Goal: Transaction & Acquisition: Purchase product/service

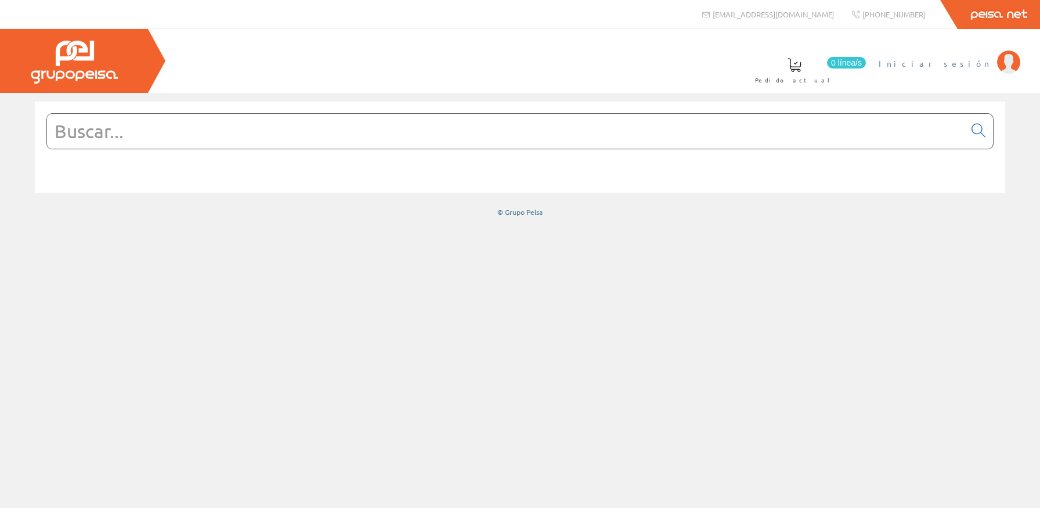
click at [987, 60] on span "Iniciar sesión" at bounding box center [935, 63] width 113 height 12
click at [383, 114] on input "text" at bounding box center [506, 131] width 918 height 35
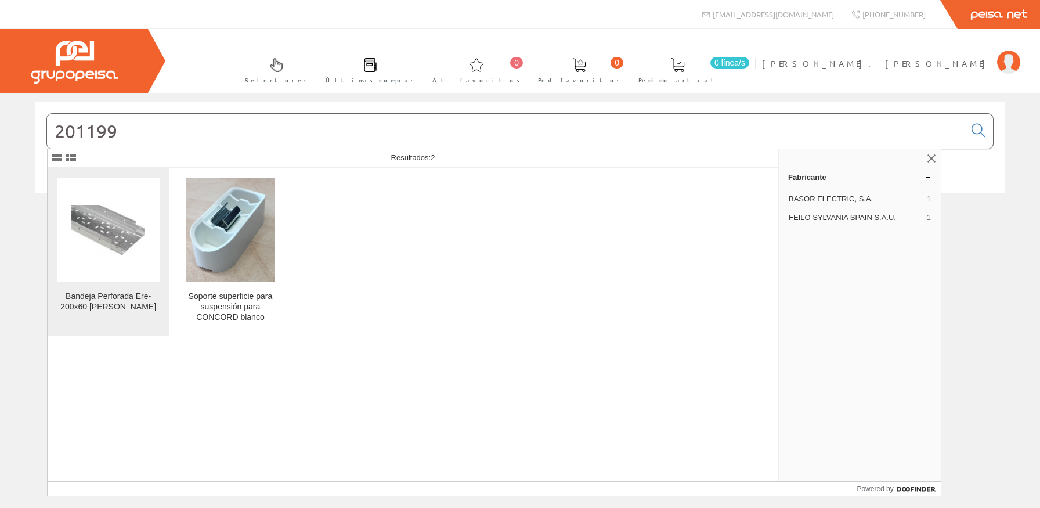
type input "201199"
click at [102, 235] on img at bounding box center [108, 230] width 74 height 50
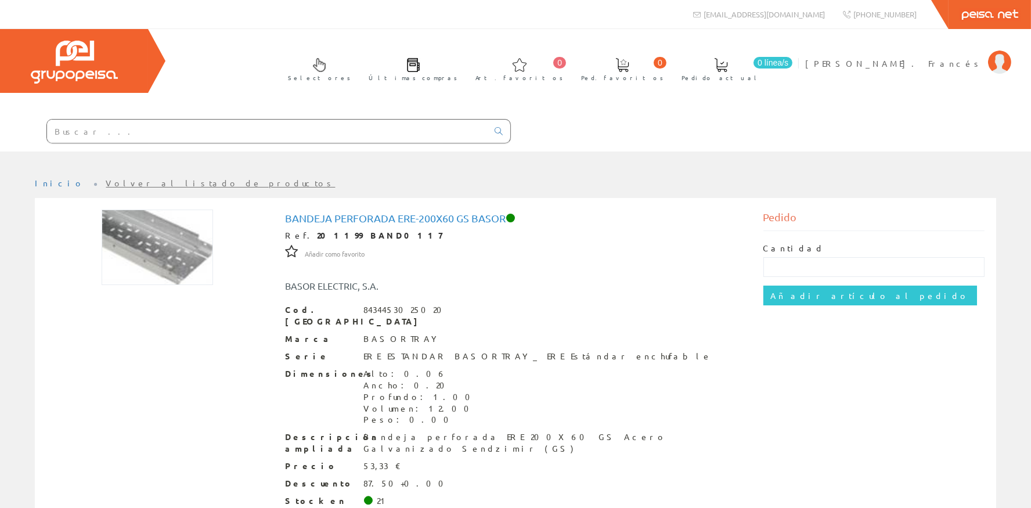
drag, startPoint x: 811, startPoint y: 285, endPoint x: 786, endPoint y: 254, distance: 39.6
click at [786, 256] on div "Cantidad Añadir artículo al pedido" at bounding box center [874, 274] width 222 height 86
click at [786, 254] on div "Cantidad" at bounding box center [874, 260] width 222 height 34
click at [784, 265] on input "text" at bounding box center [874, 267] width 222 height 20
type input "21"
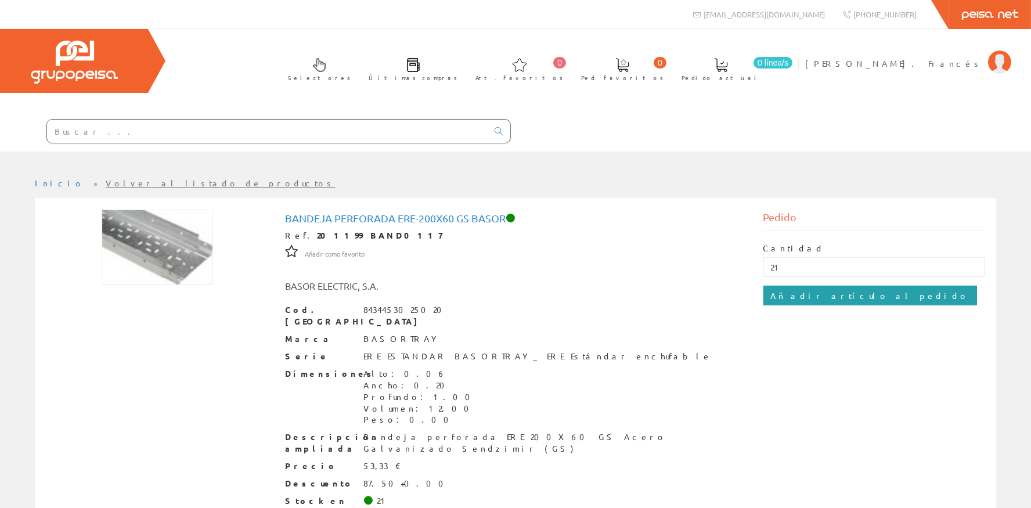
click at [791, 288] on input "Añadir artículo al pedido" at bounding box center [870, 296] width 214 height 20
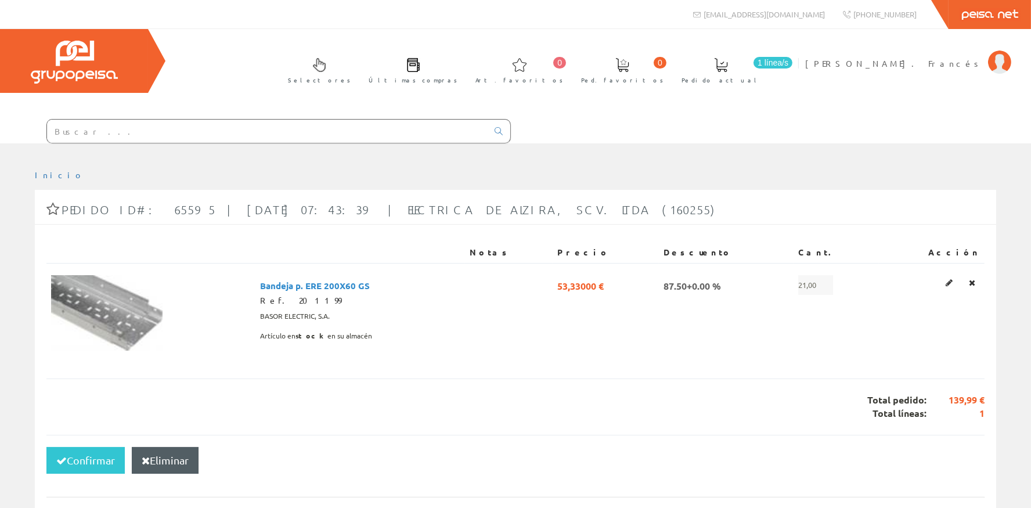
click at [124, 135] on input "text" at bounding box center [267, 131] width 441 height 23
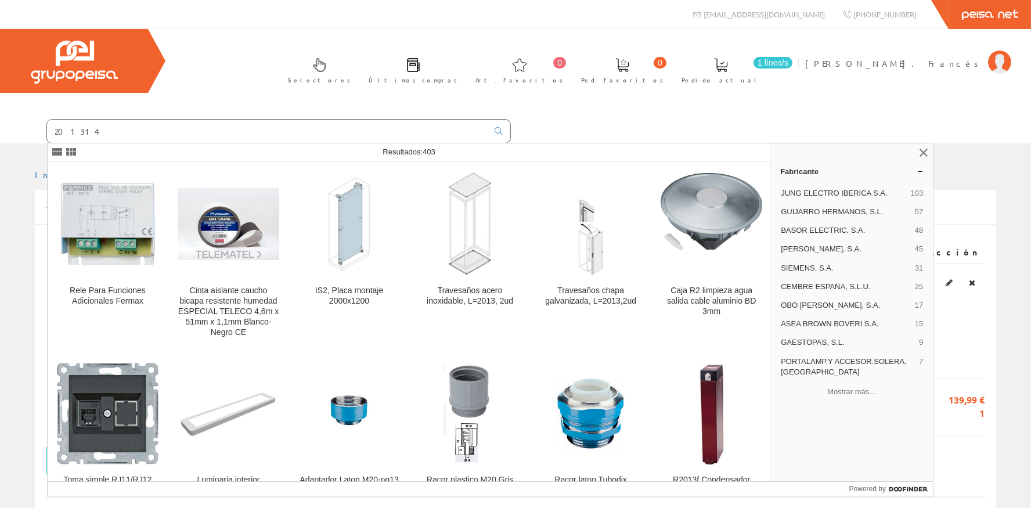
type input "201314"
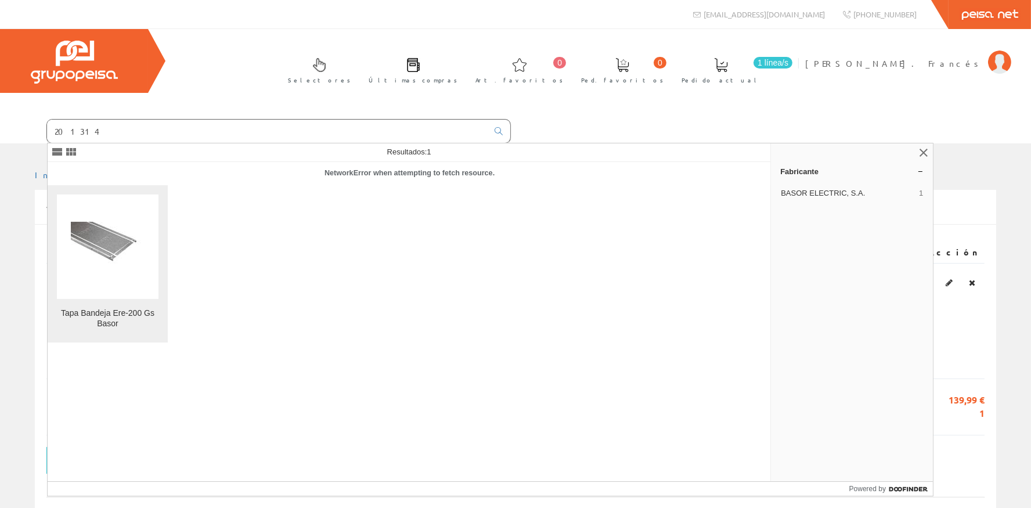
click at [73, 264] on figure at bounding box center [108, 246] width 102 height 104
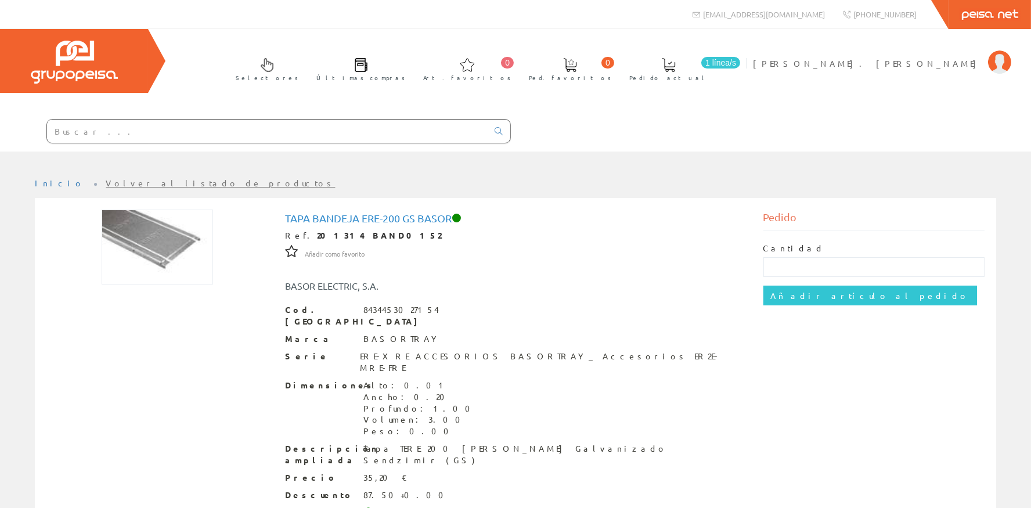
scroll to position [65, 0]
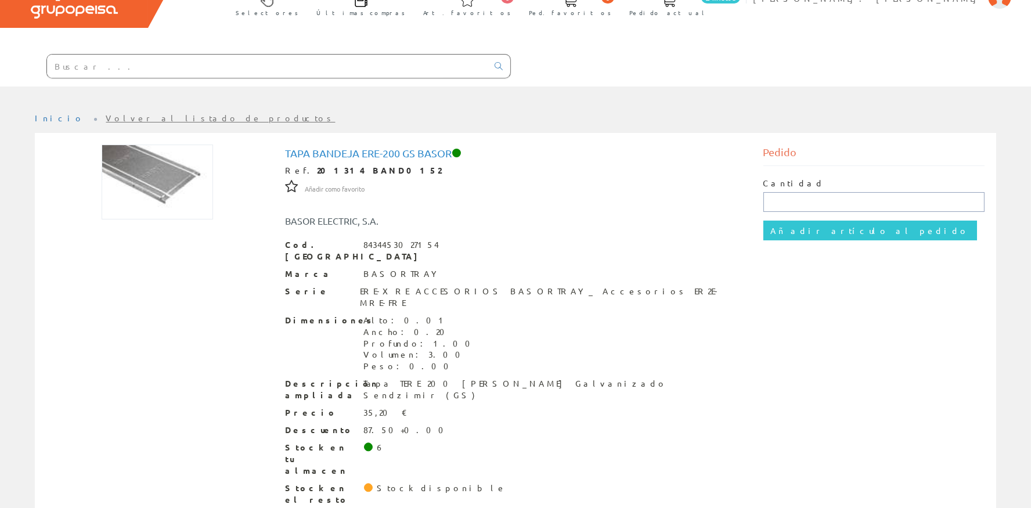
click at [799, 195] on input "text" at bounding box center [874, 202] width 222 height 20
type input "21"
click at [796, 228] on input "Añadir artículo al pedido" at bounding box center [870, 231] width 214 height 20
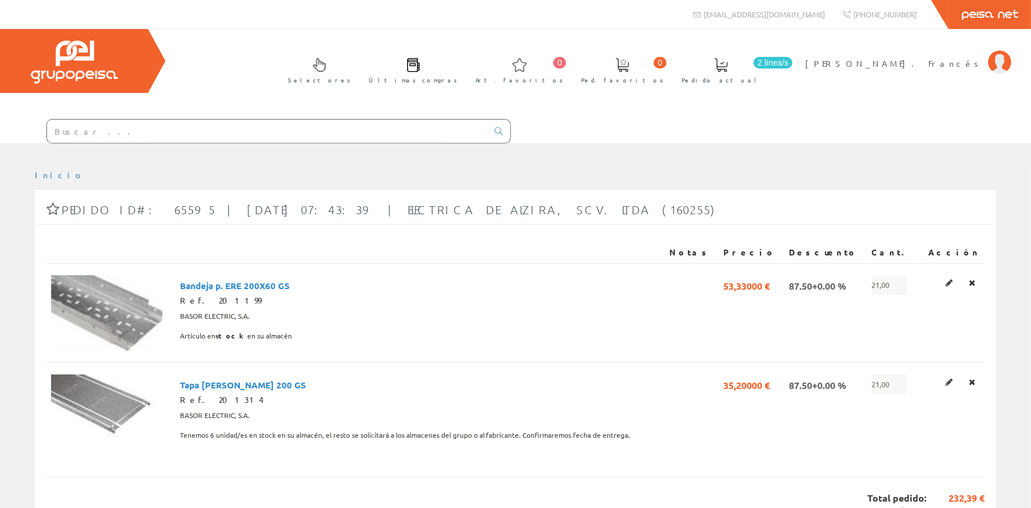
click at [102, 125] on input "text" at bounding box center [267, 131] width 441 height 23
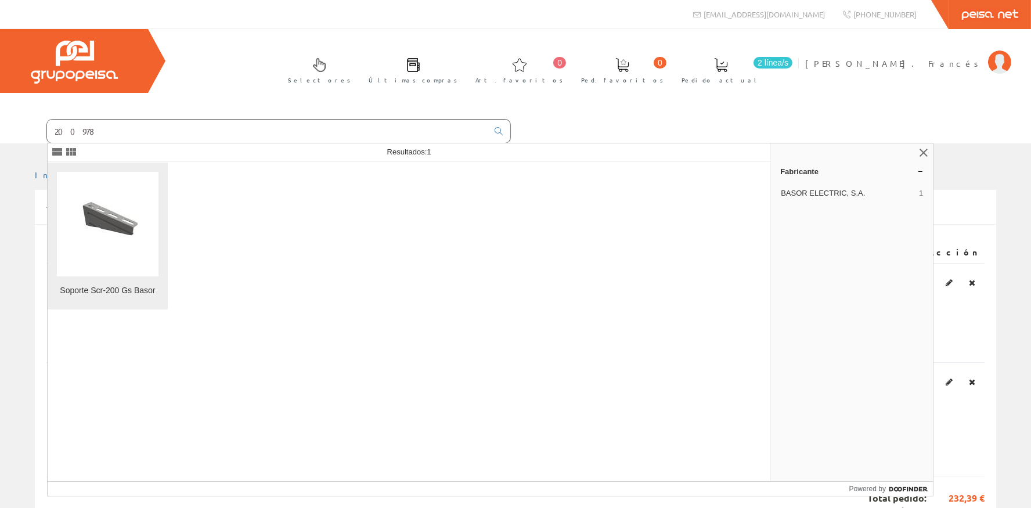
type input "200978"
click at [80, 228] on img at bounding box center [108, 223] width 74 height 55
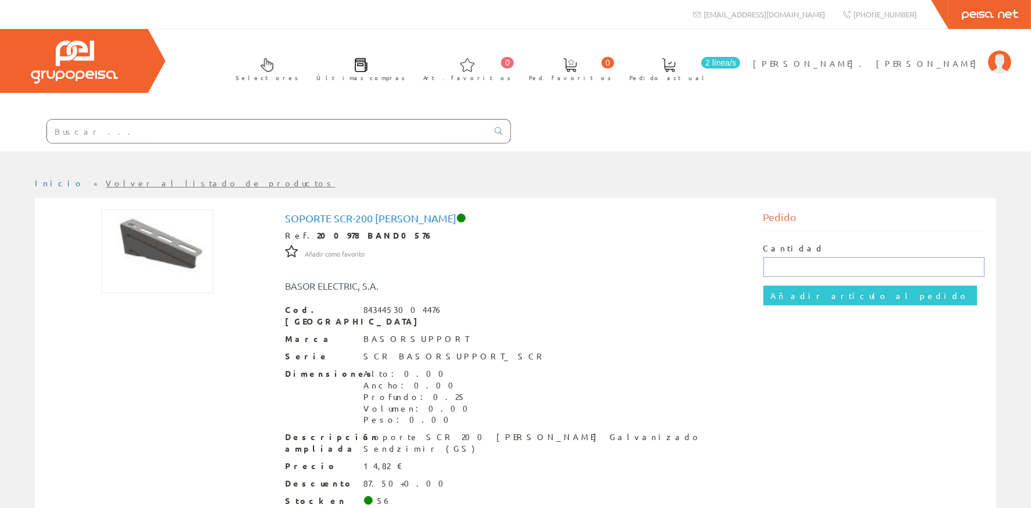
drag, startPoint x: 777, startPoint y: 267, endPoint x: 795, endPoint y: 270, distance: 18.2
click at [777, 268] on input "text" at bounding box center [874, 267] width 222 height 20
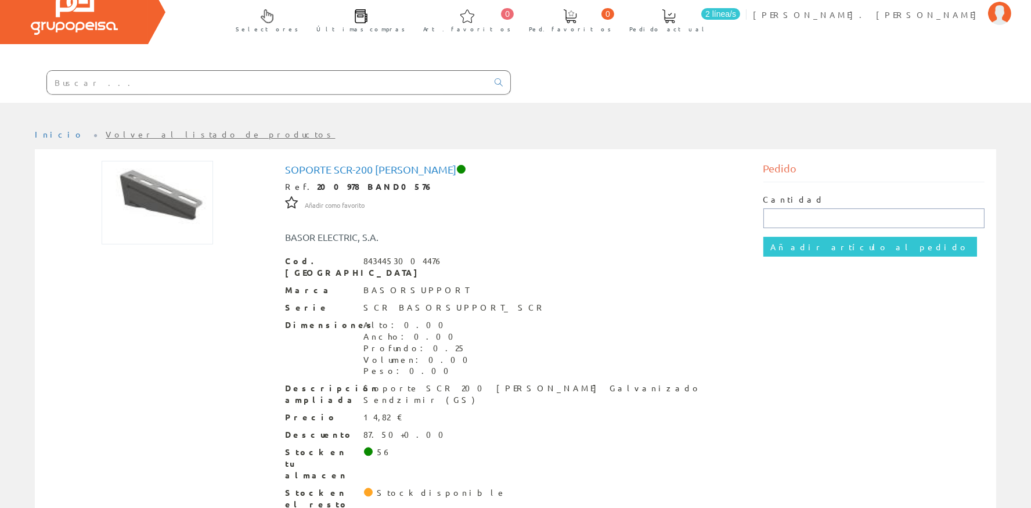
scroll to position [52, 0]
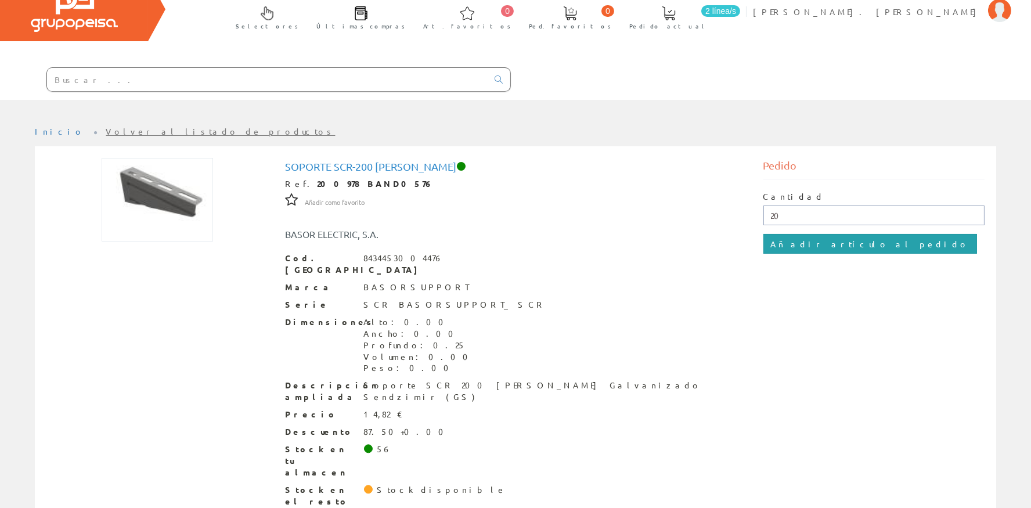
type input "20"
click at [854, 250] on input "Añadir artículo al pedido" at bounding box center [870, 244] width 214 height 20
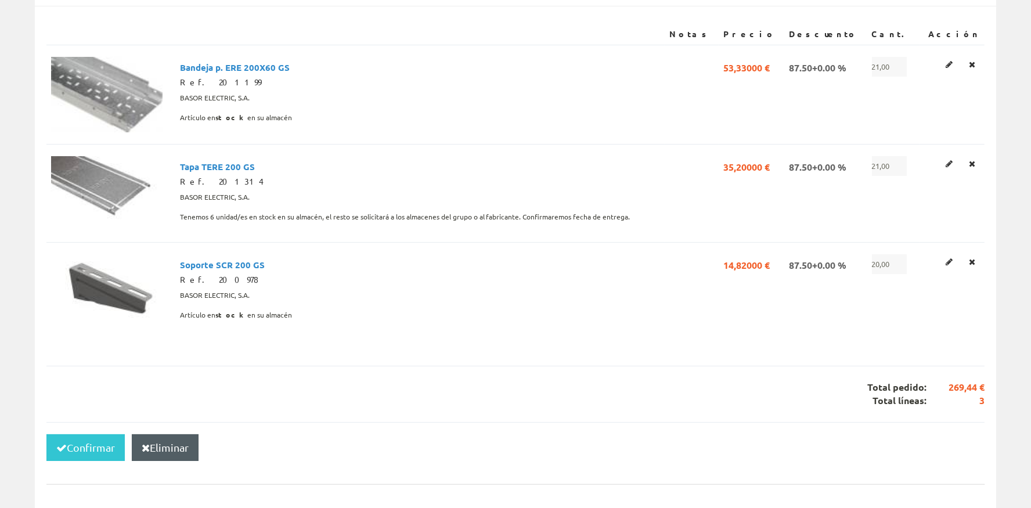
scroll to position [260, 0]
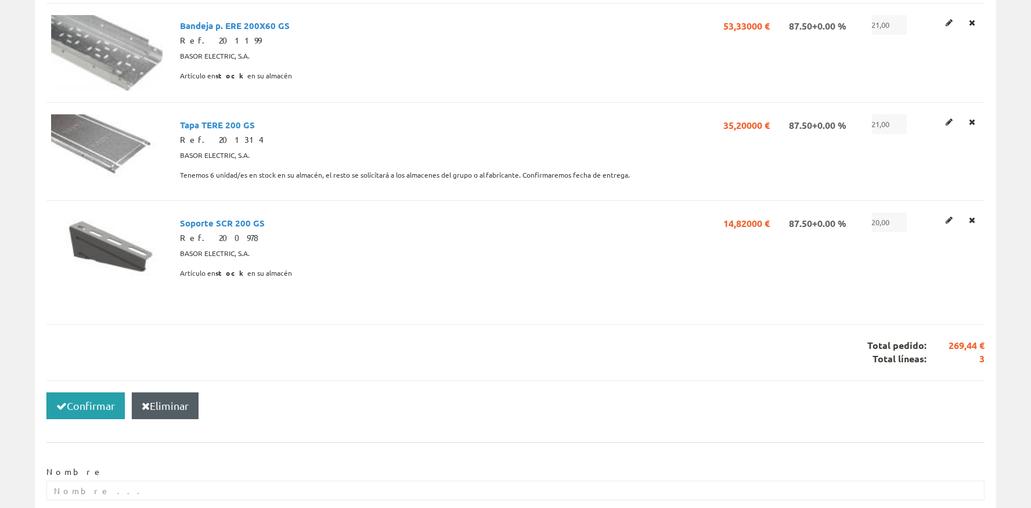
click at [84, 398] on button "Confirmar" at bounding box center [85, 405] width 78 height 27
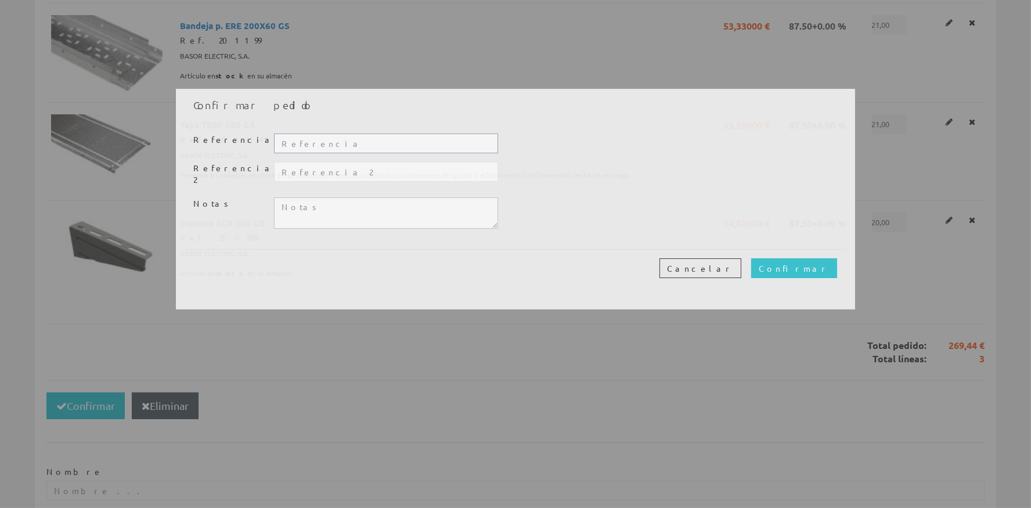
click at [291, 140] on input "text" at bounding box center [386, 144] width 224 height 20
click at [291, 141] on input "text" at bounding box center [386, 144] width 224 height 20
type input "20306"
click at [828, 259] on input "Confirmar" at bounding box center [794, 268] width 86 height 20
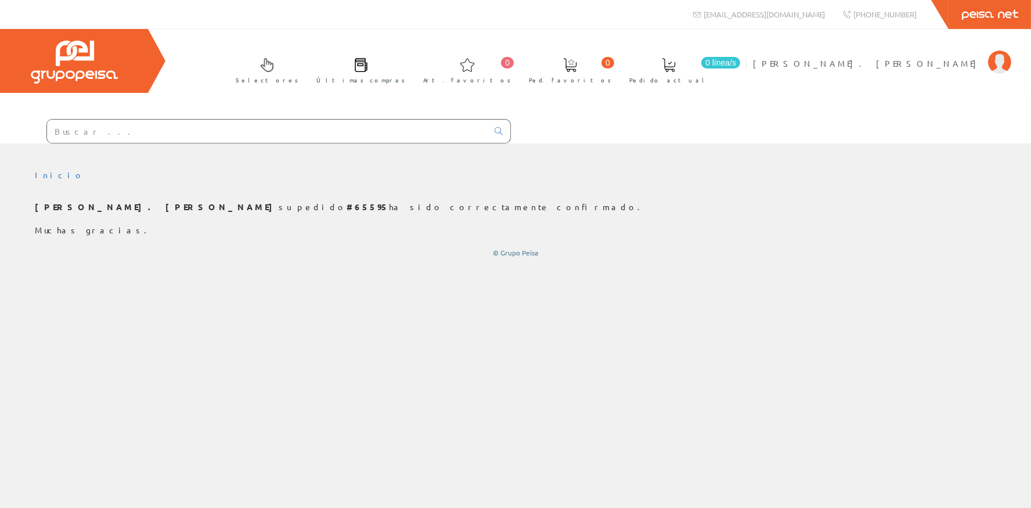
click at [602, 441] on div "Inicio" at bounding box center [515, 325] width 1031 height 365
click at [226, 140] on input "text" at bounding box center [267, 131] width 441 height 23
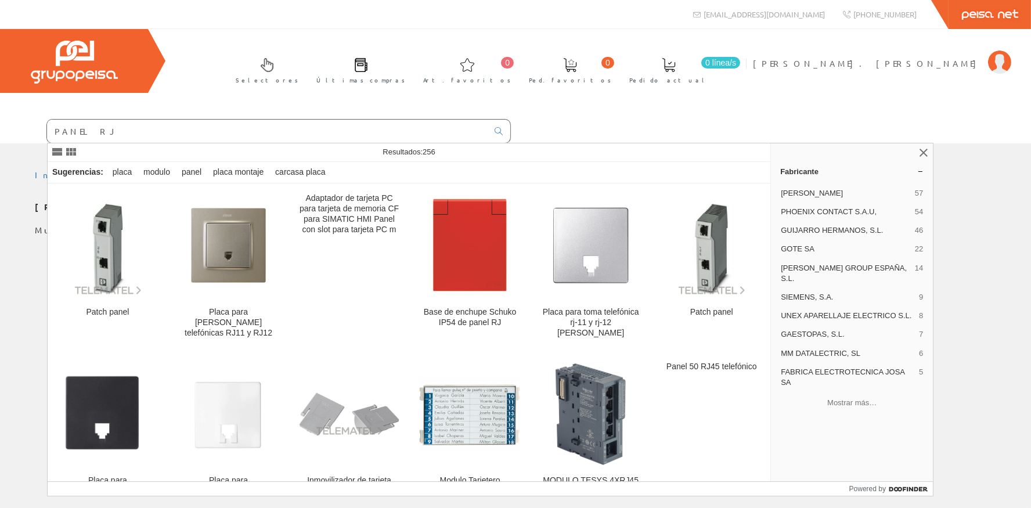
click at [187, 131] on input "PANEL RJ" at bounding box center [267, 131] width 441 height 23
type input "PANEL RJ 19"
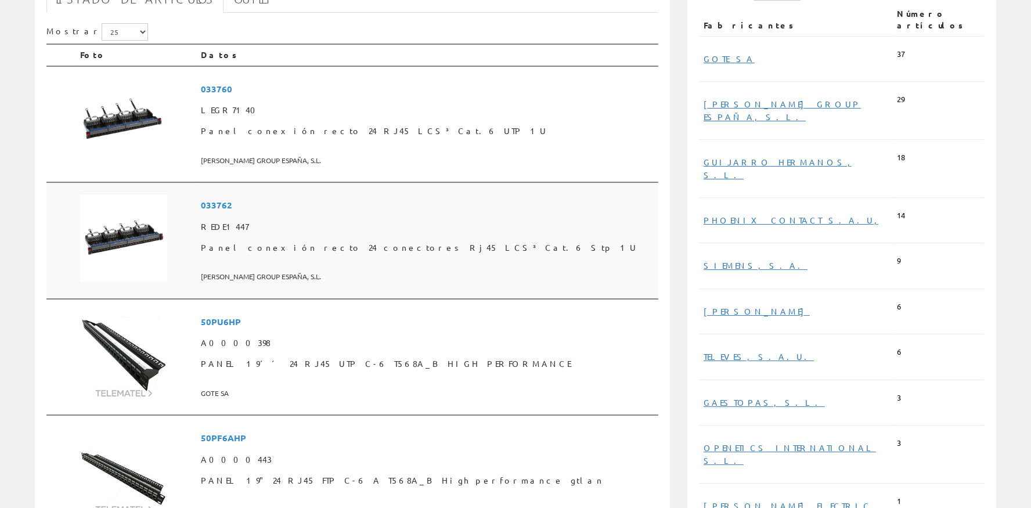
scroll to position [312, 0]
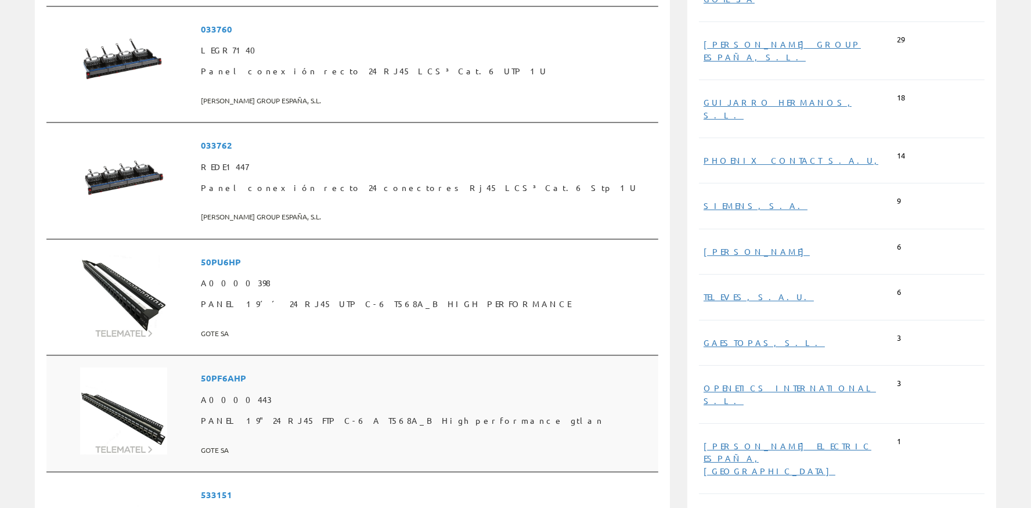
click at [232, 377] on span "50PF6AHP" at bounding box center [427, 377] width 453 height 21
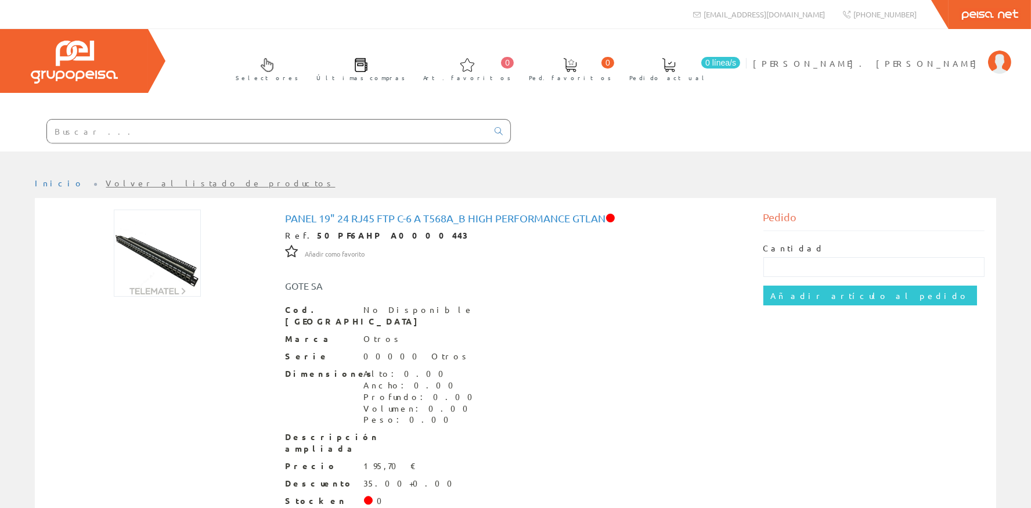
click at [264, 131] on input "text" at bounding box center [267, 131] width 441 height 23
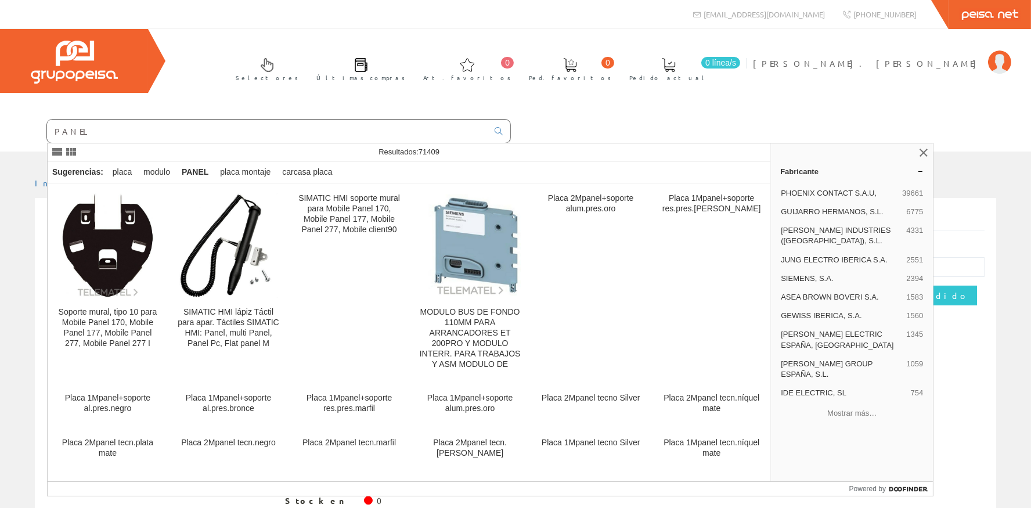
type input "PANEL"
